Goal: Find specific page/section: Find specific page/section

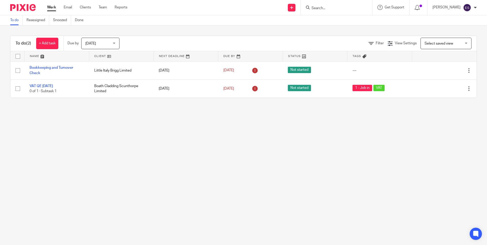
click at [334, 10] on input "Search" at bounding box center [334, 8] width 46 height 5
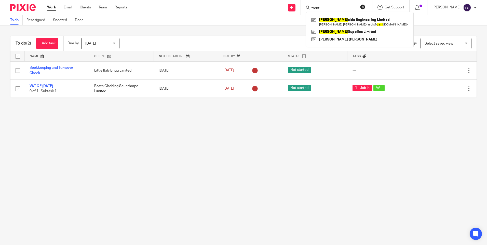
type input "trent"
click button "submit" at bounding box center [0, 0] width 0 height 0
click at [341, 24] on link at bounding box center [360, 22] width 100 height 12
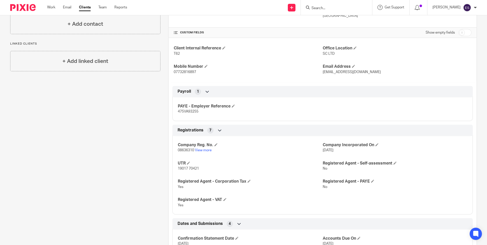
scroll to position [102, 0]
